Goal: Find contact information: Find contact information

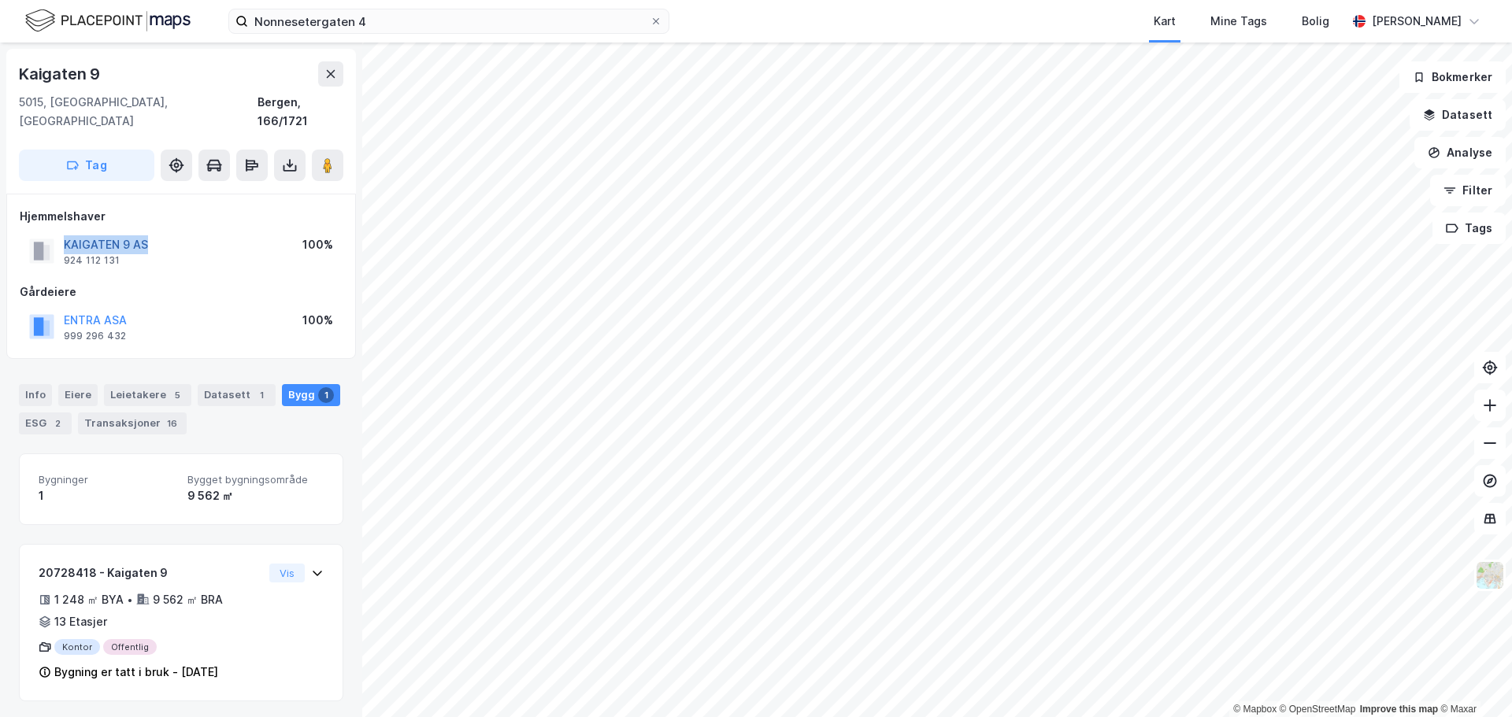
drag, startPoint x: 155, startPoint y: 228, endPoint x: 64, endPoint y: 223, distance: 91.5
click at [64, 232] on div "KAIGATEN 9 AS 924 112 131 100%" at bounding box center [181, 251] width 323 height 38
copy button "KAIGATEN 9 AS"
drag, startPoint x: 121, startPoint y: 243, endPoint x: 64, endPoint y: 239, distance: 57.6
click at [64, 239] on div "KAIGATEN 9 AS 924 112 131" at bounding box center [106, 250] width 84 height 31
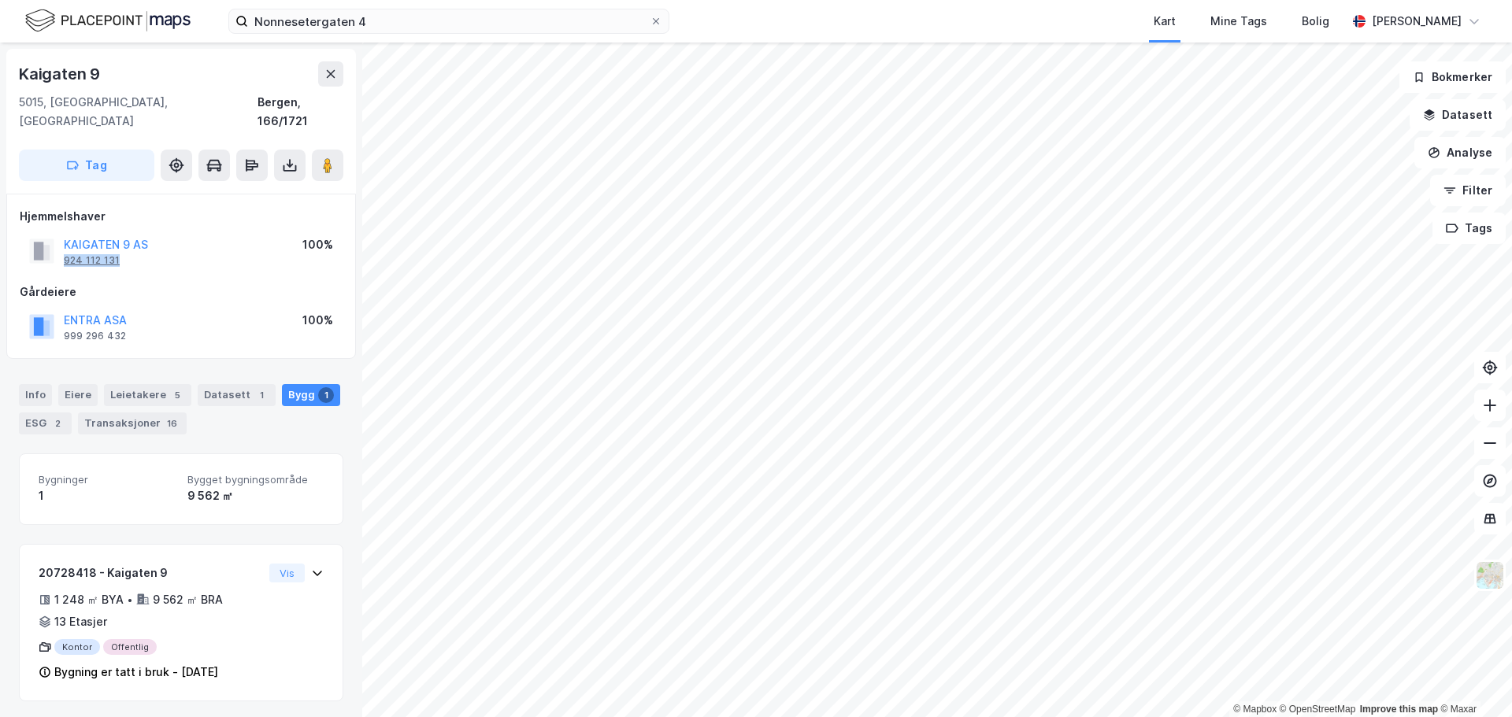
copy div "924 112 131"
